Goal: Navigation & Orientation: Find specific page/section

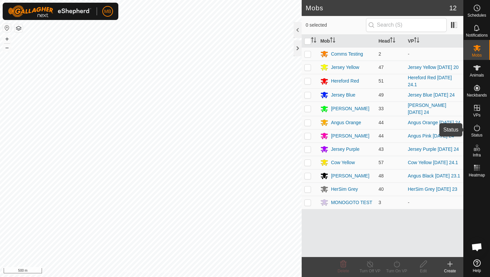
click at [477, 130] on icon at bounding box center [477, 128] width 8 height 8
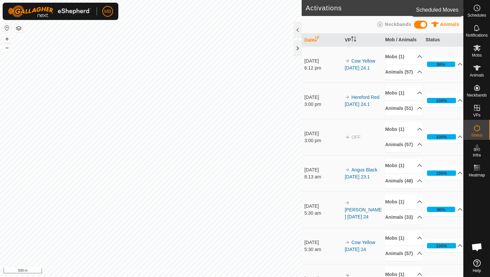
click at [477, 9] on icon at bounding box center [477, 8] width 1 height 2
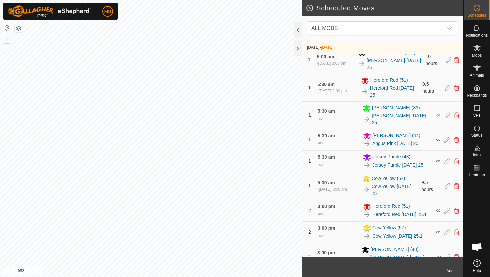
scroll to position [309, 0]
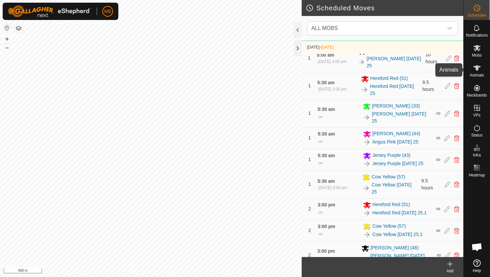
click at [476, 66] on icon at bounding box center [476, 67] width 7 height 5
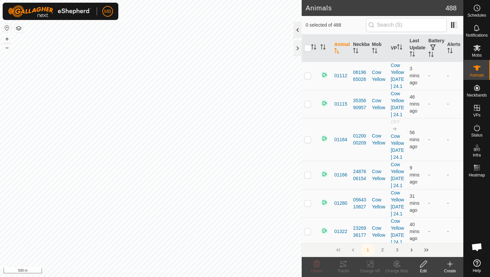
click at [297, 27] on div at bounding box center [297, 30] width 8 height 16
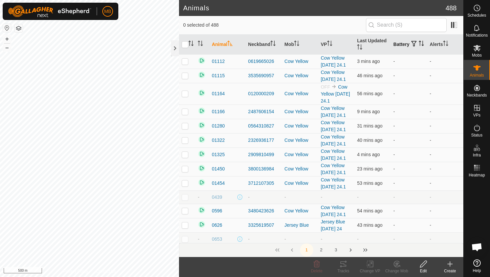
click at [418, 46] on icon "Activate to sort" at bounding box center [420, 43] width 5 height 5
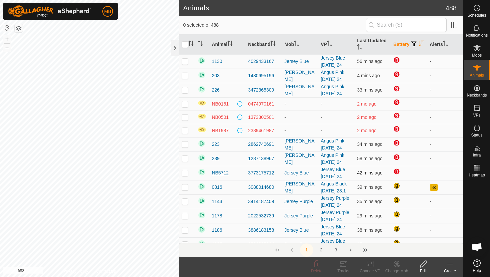
click at [218, 176] on span "NB5712" at bounding box center [219, 172] width 17 height 7
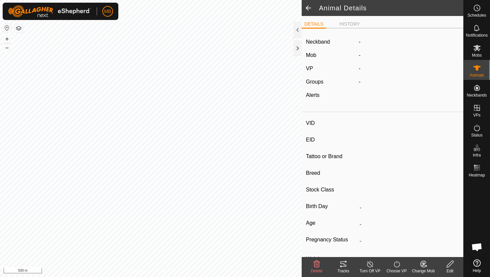
type input "NB5712"
type input "-"
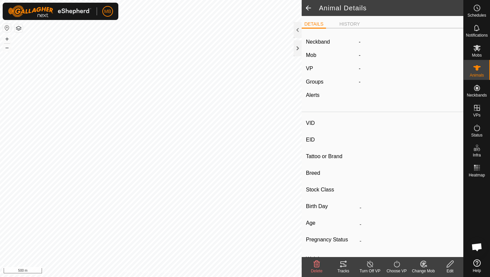
type input "0 kg"
type input "-"
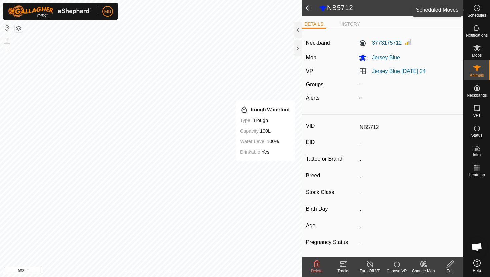
click at [478, 12] on icon at bounding box center [477, 8] width 8 height 8
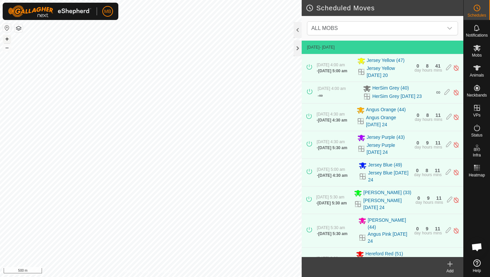
click at [8, 38] on button "+" at bounding box center [7, 39] width 8 height 8
click at [7, 37] on button "+" at bounding box center [7, 39] width 8 height 8
click at [7, 38] on button "+" at bounding box center [7, 39] width 8 height 8
